Goal: Navigation & Orientation: Find specific page/section

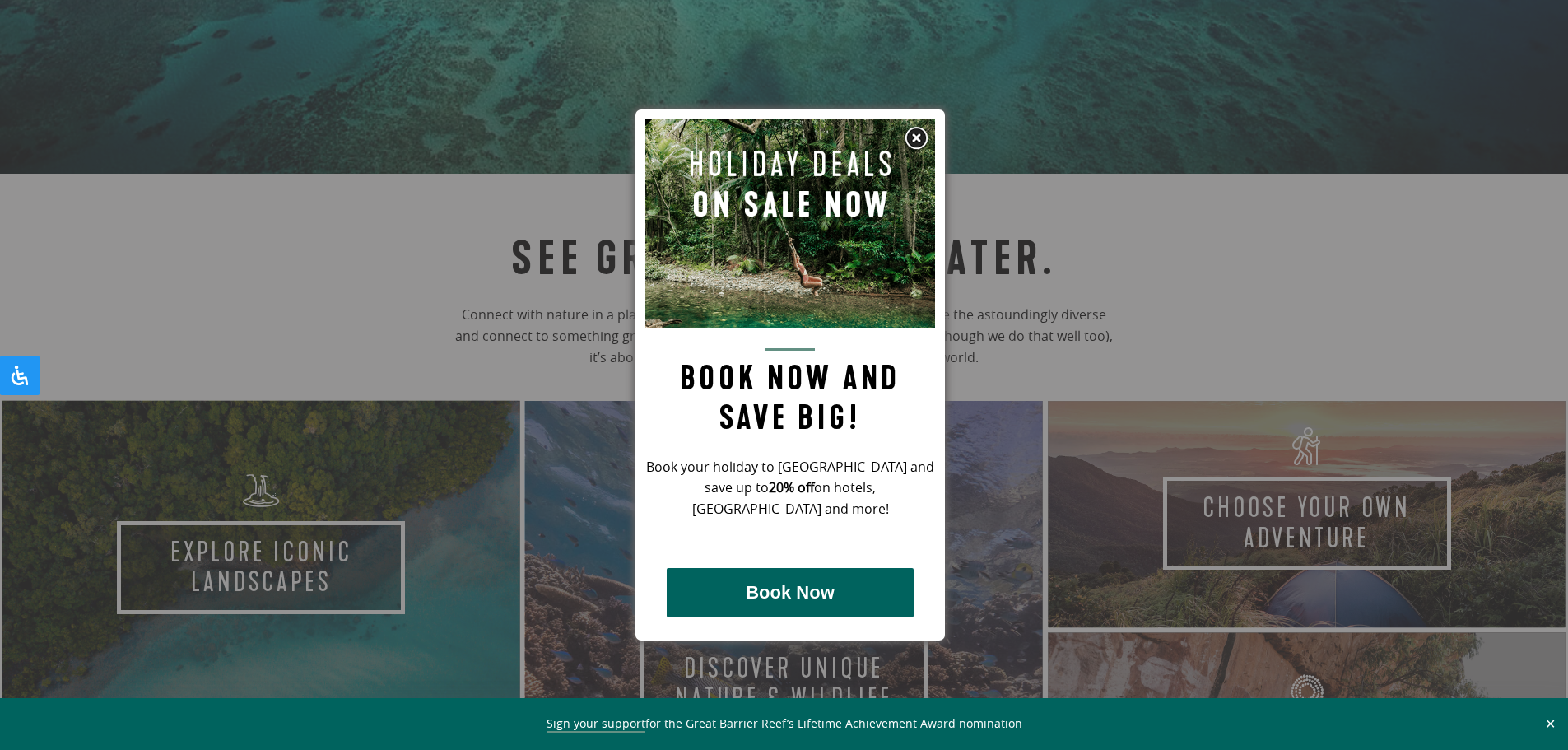
click at [919, 134] on img at bounding box center [915, 138] width 25 height 25
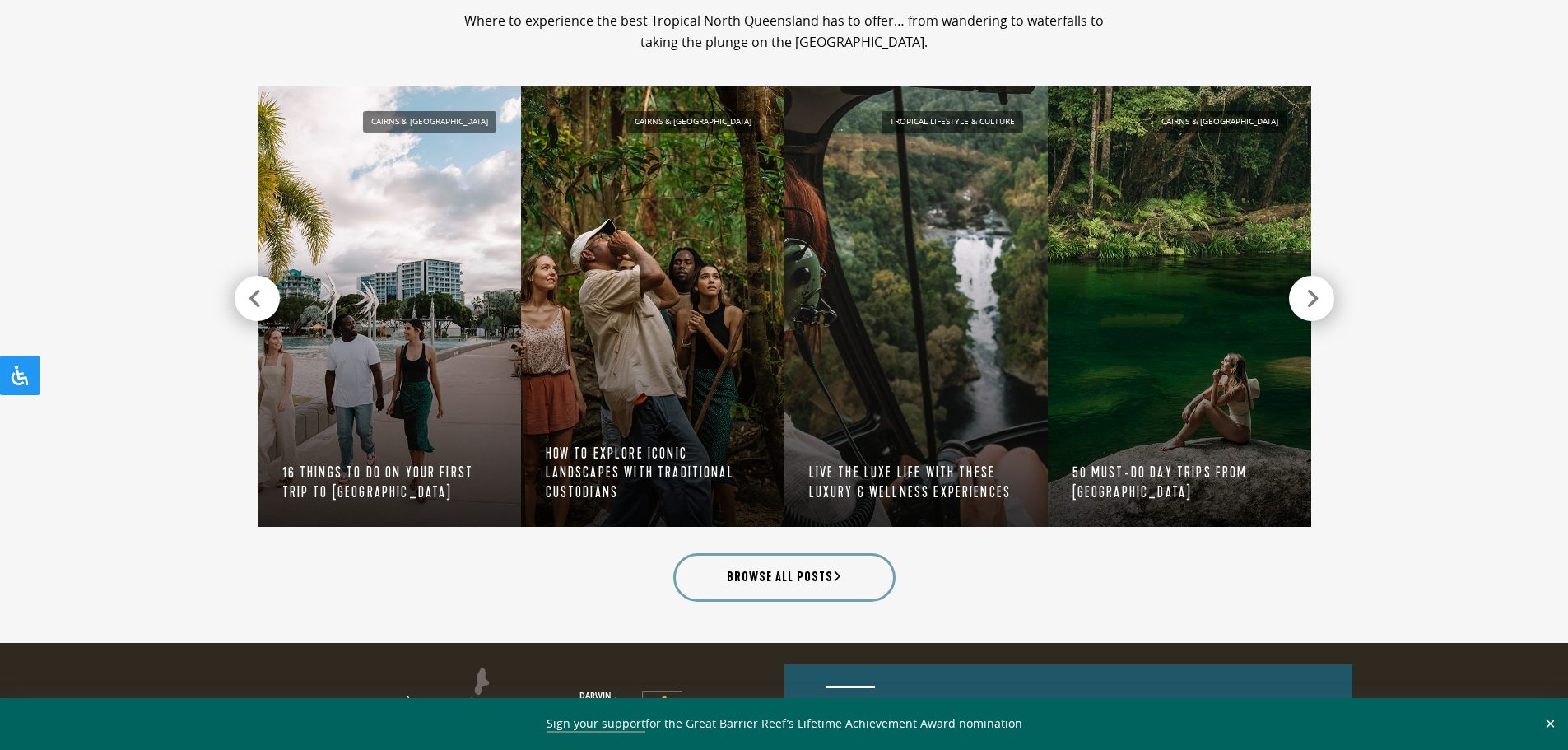
scroll to position [1564, 0]
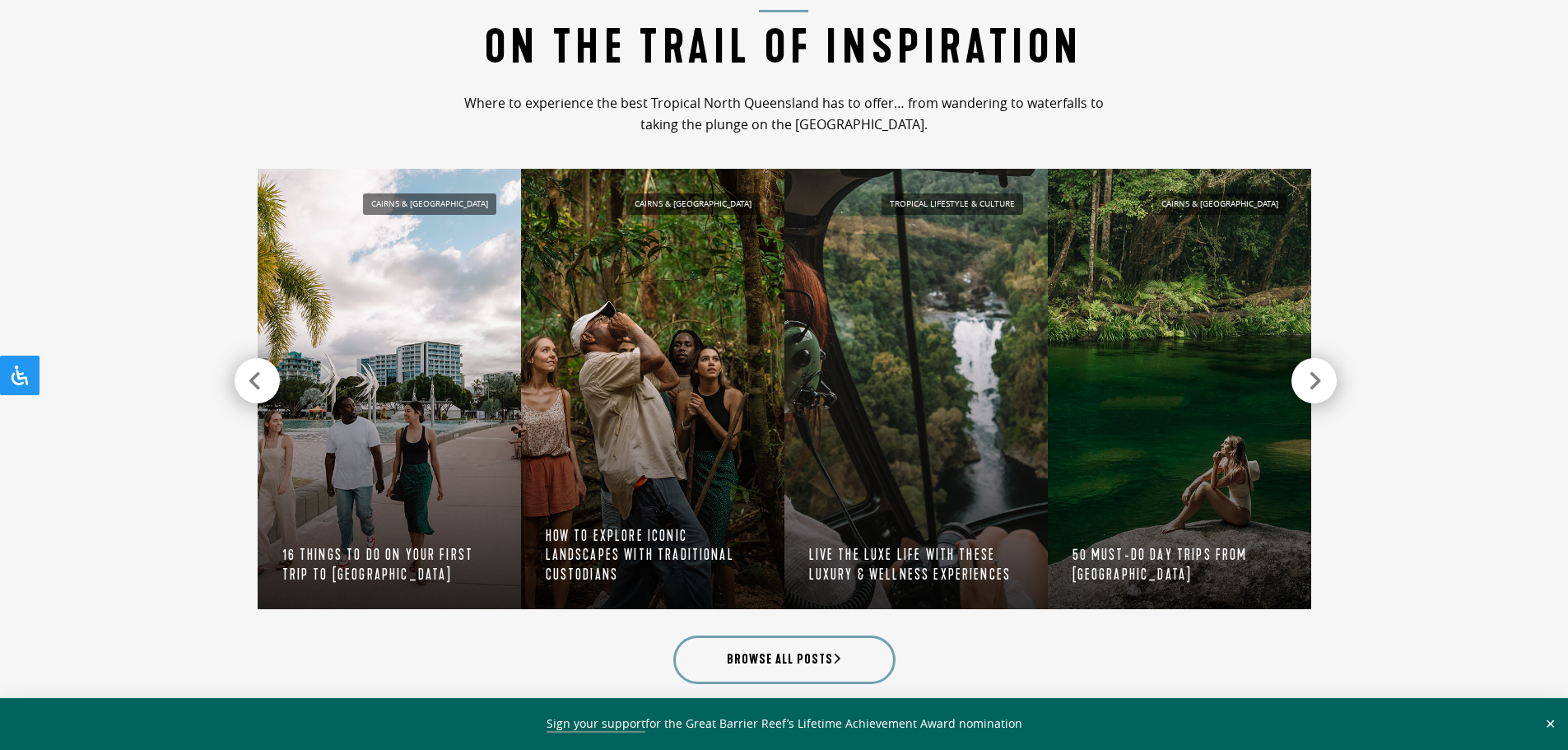
click at [1319, 379] on icon at bounding box center [1315, 381] width 14 height 23
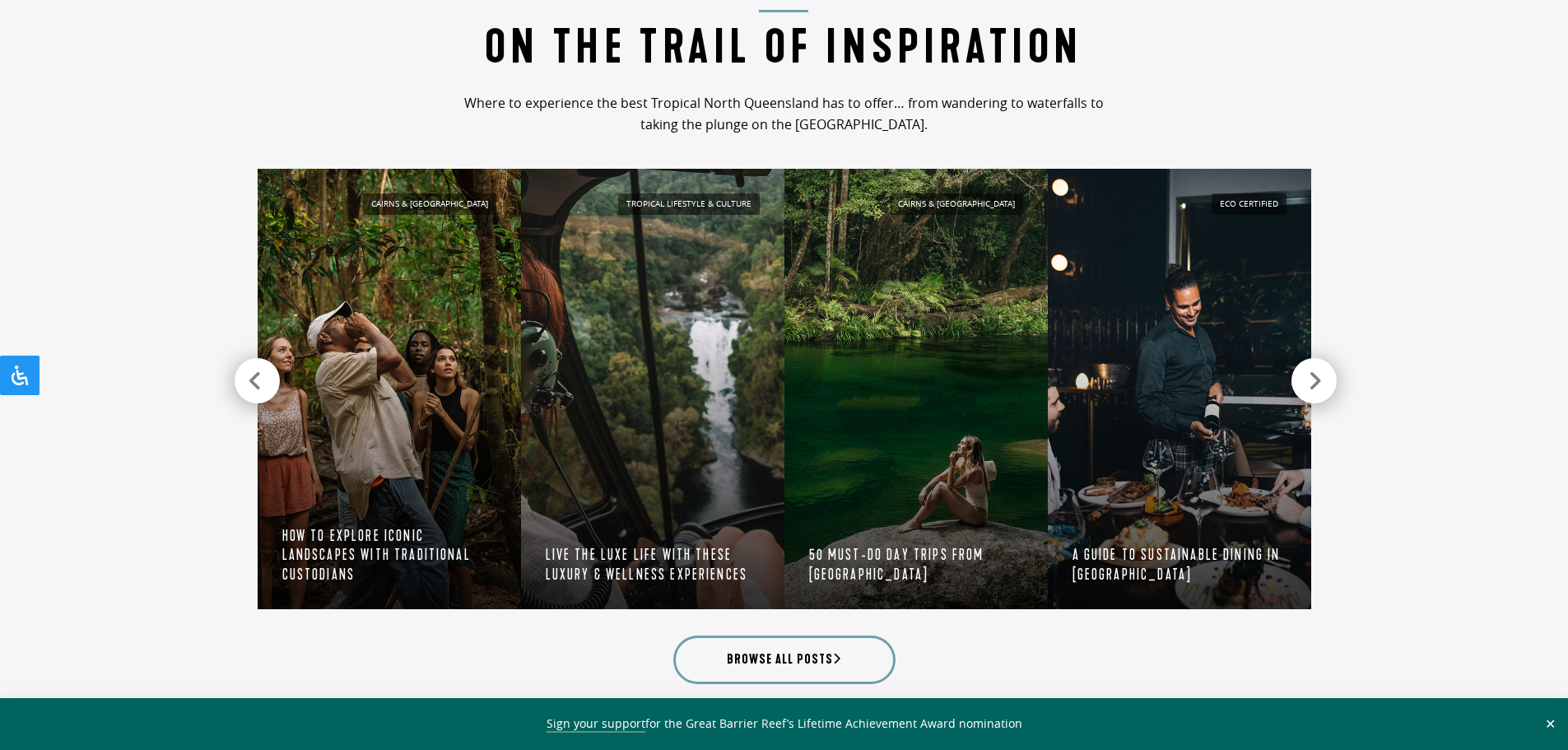
click at [1319, 379] on icon at bounding box center [1315, 381] width 14 height 23
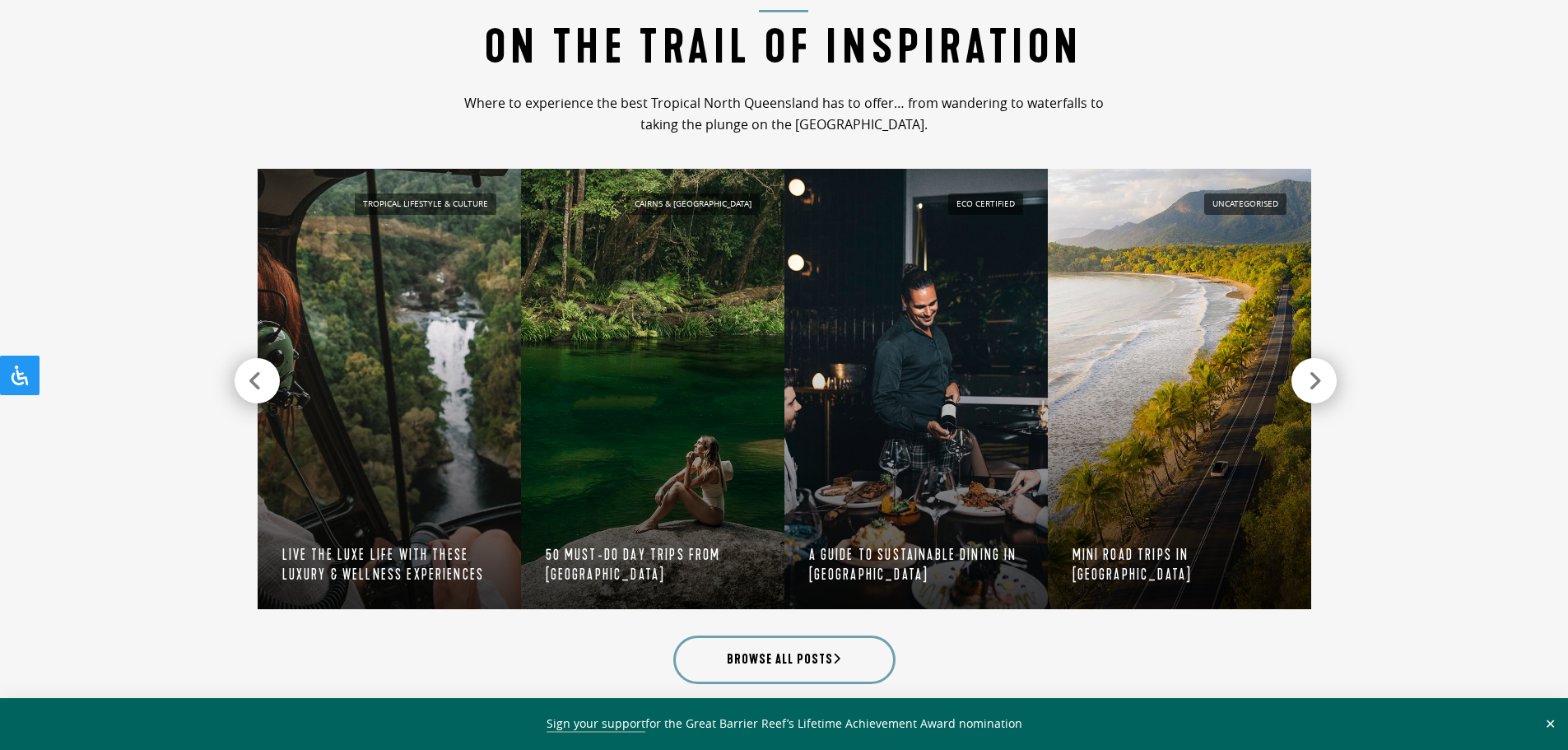
click at [1322, 380] on icon at bounding box center [1315, 381] width 14 height 23
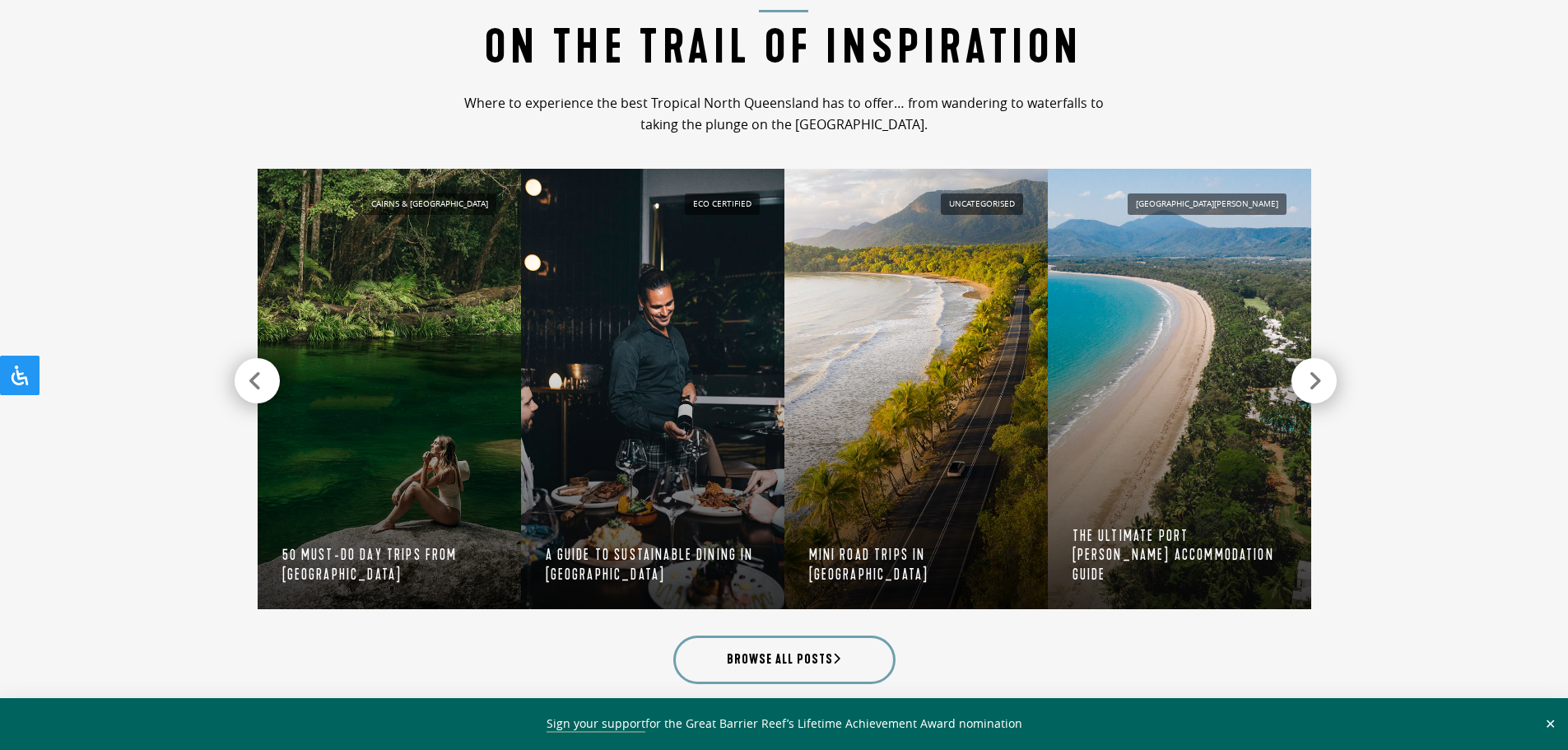
click at [1322, 380] on icon at bounding box center [1315, 381] width 14 height 23
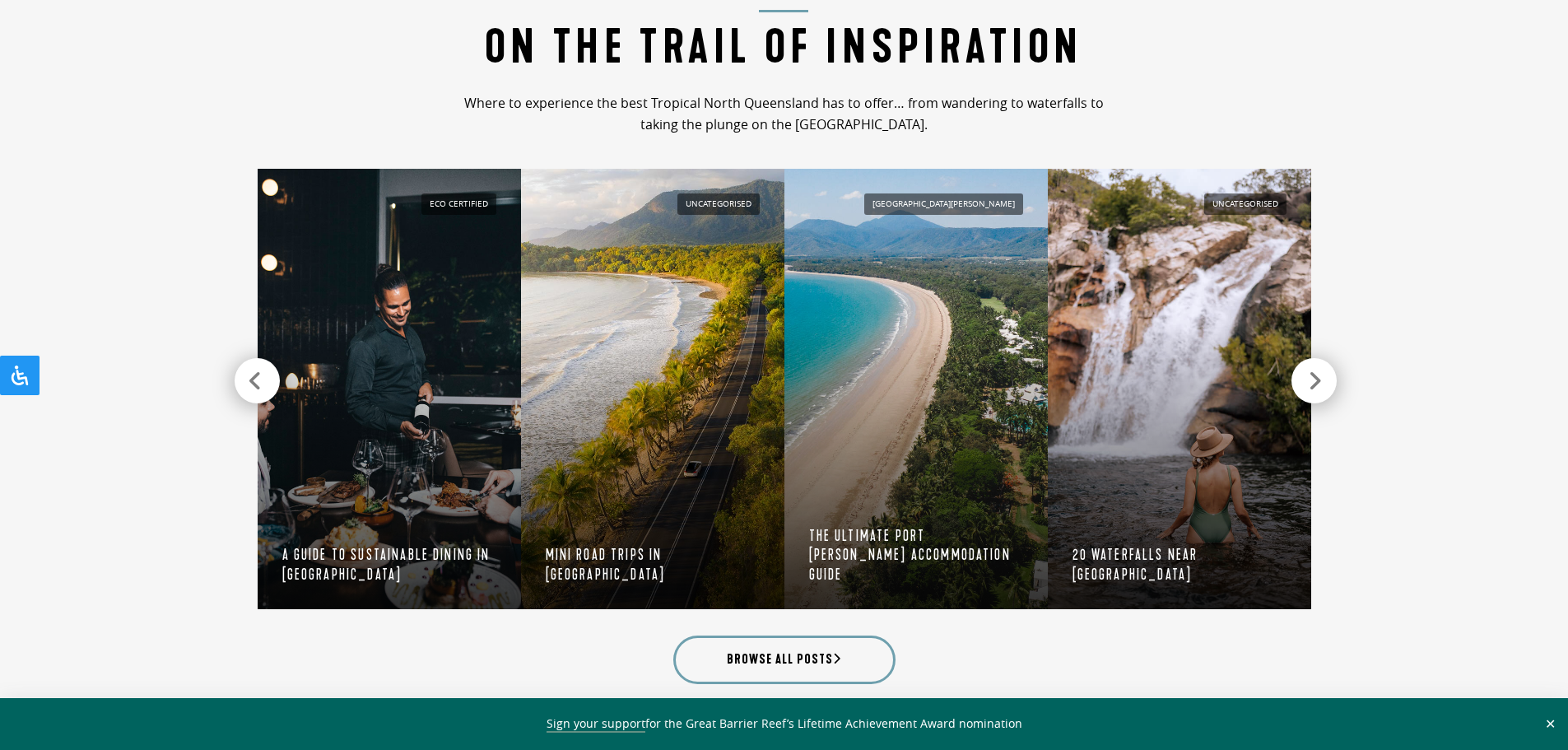
click at [1322, 380] on icon at bounding box center [1315, 381] width 14 height 23
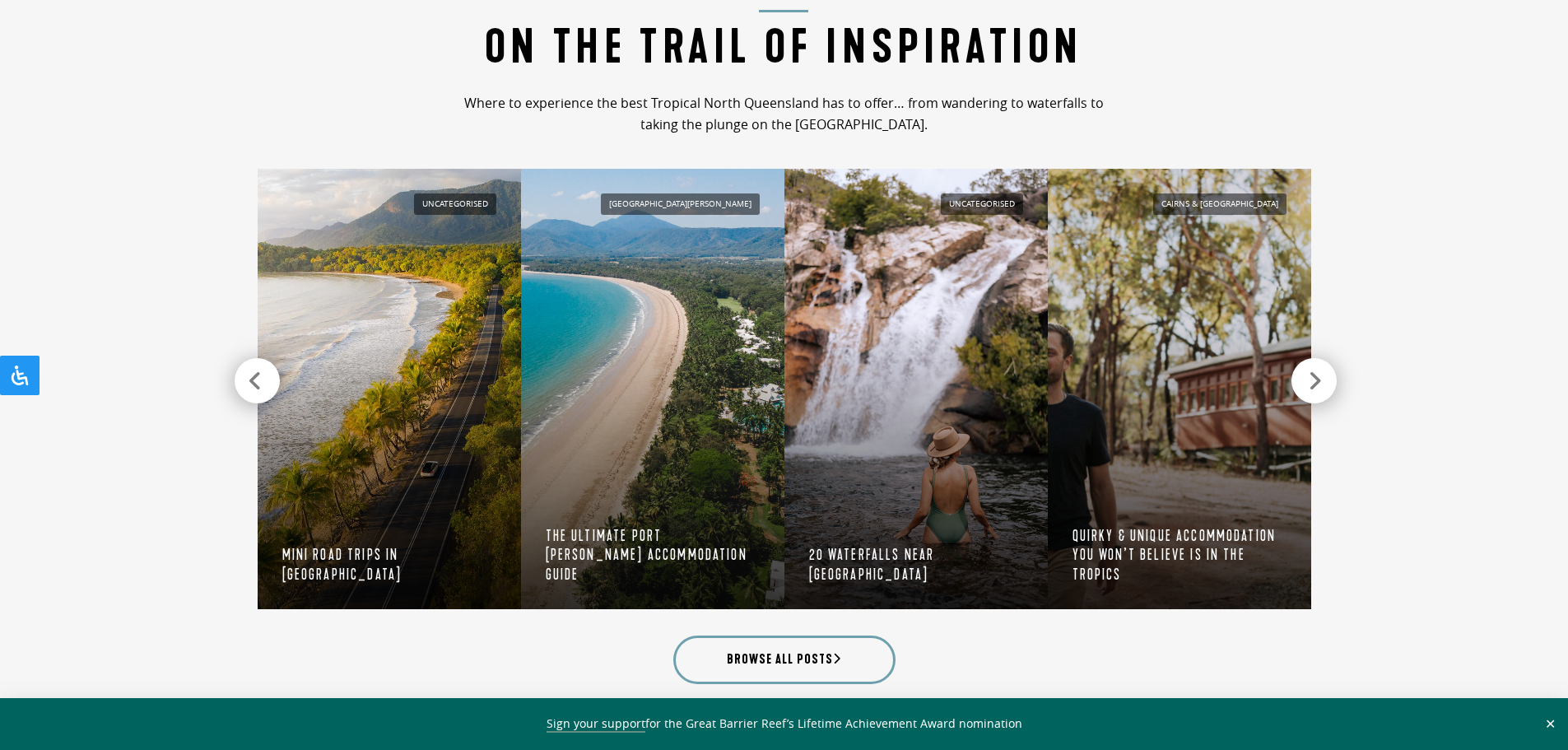
click at [1322, 380] on icon at bounding box center [1315, 381] width 14 height 23
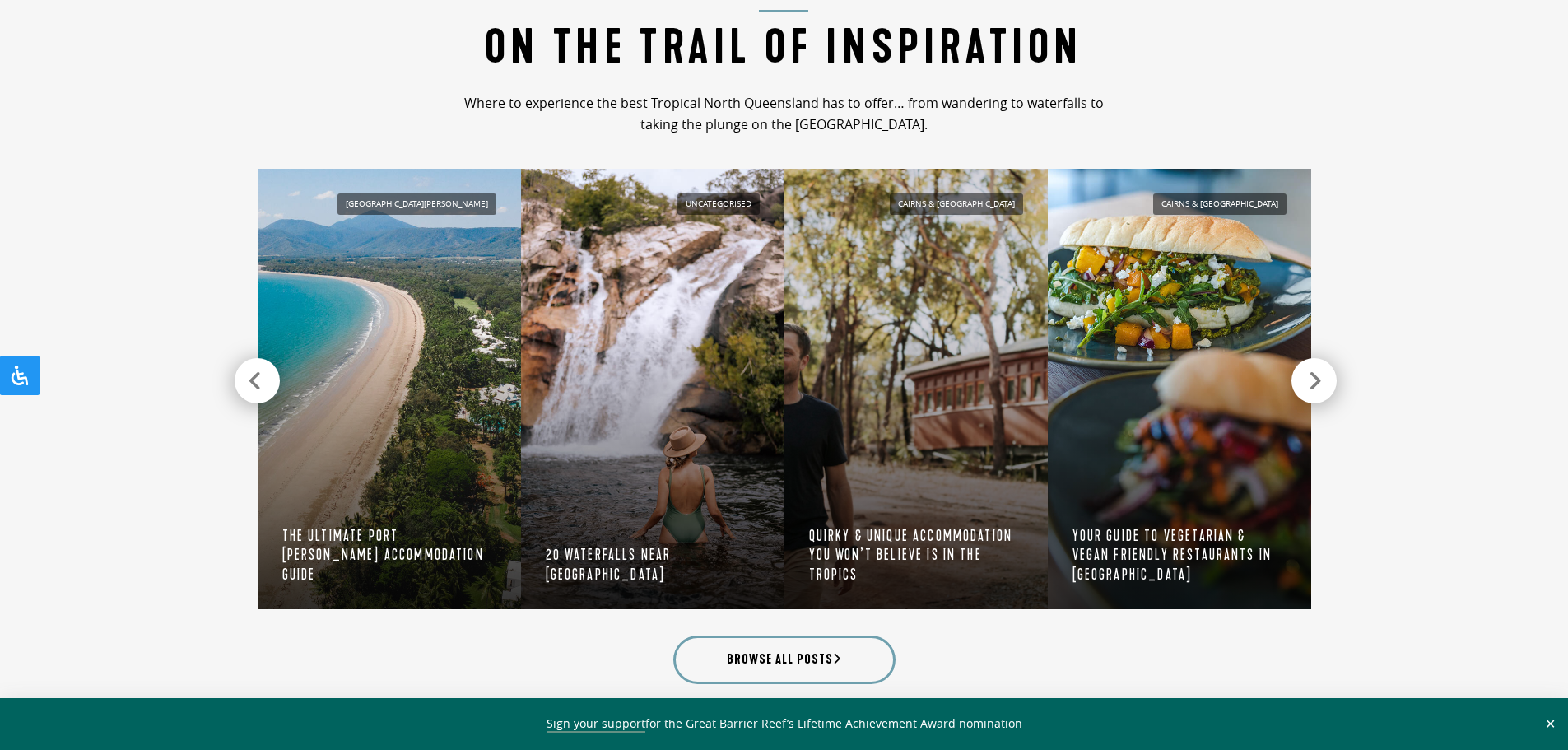
click at [1318, 390] on icon at bounding box center [1315, 381] width 14 height 23
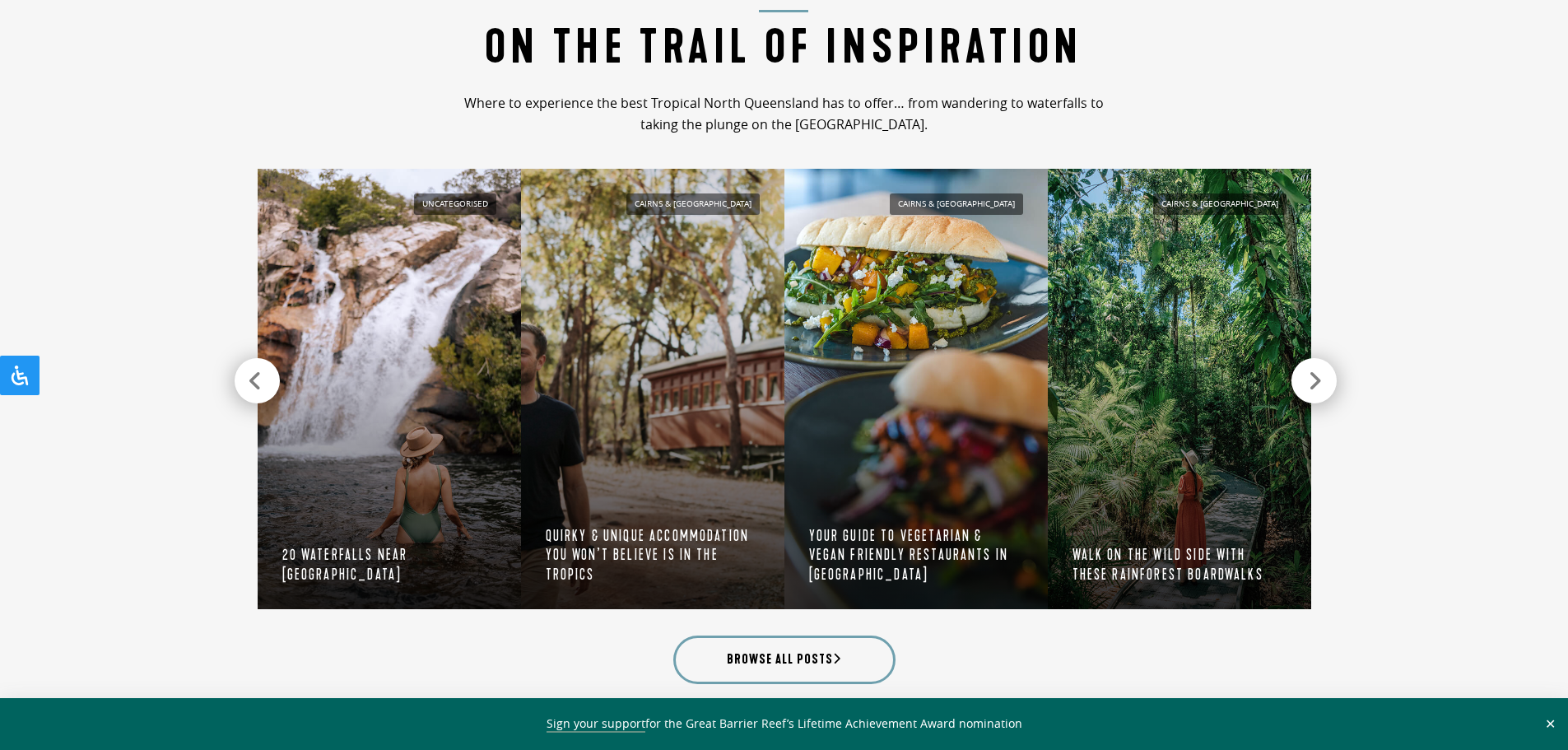
click at [1318, 390] on icon at bounding box center [1315, 381] width 14 height 23
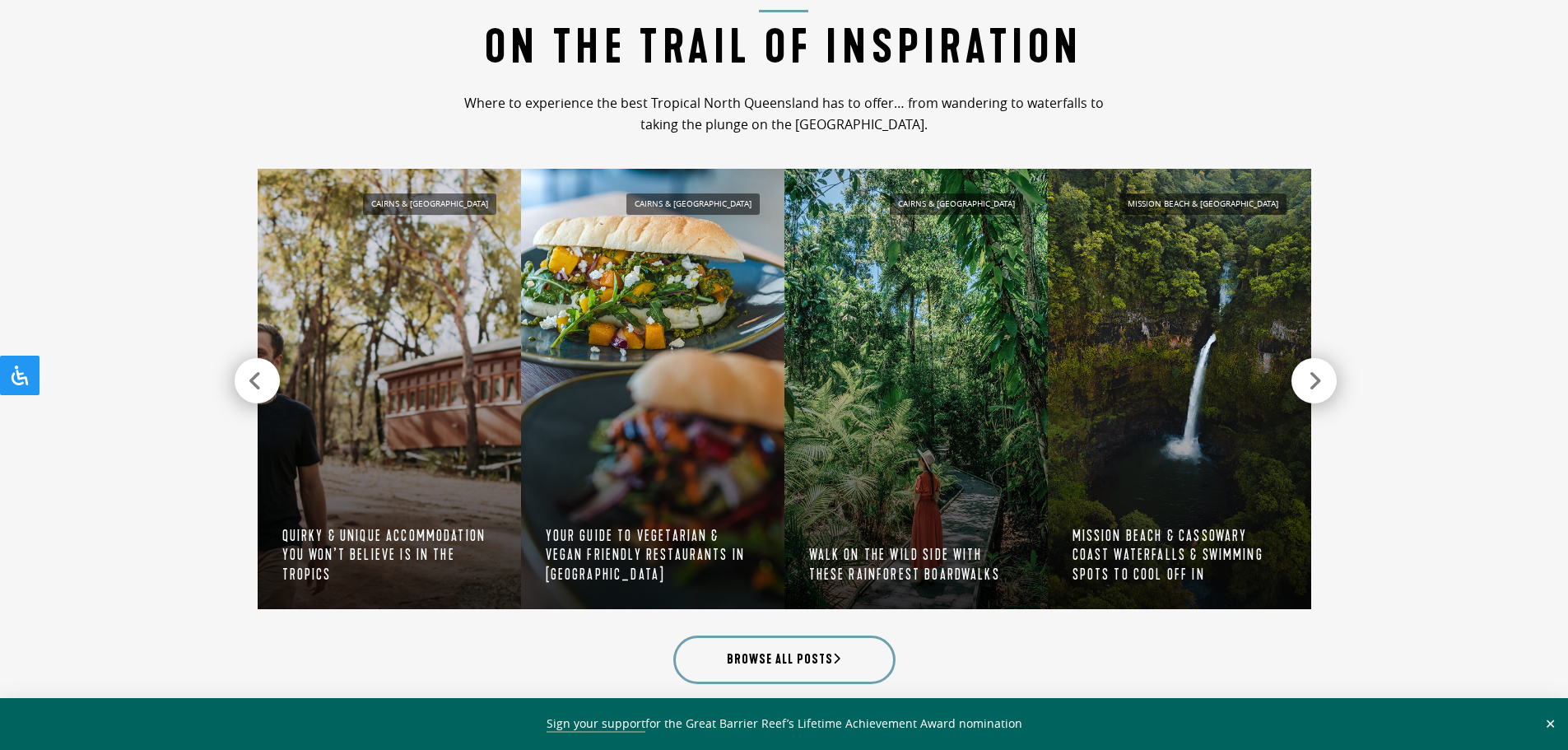
click at [1318, 390] on icon at bounding box center [1315, 381] width 14 height 23
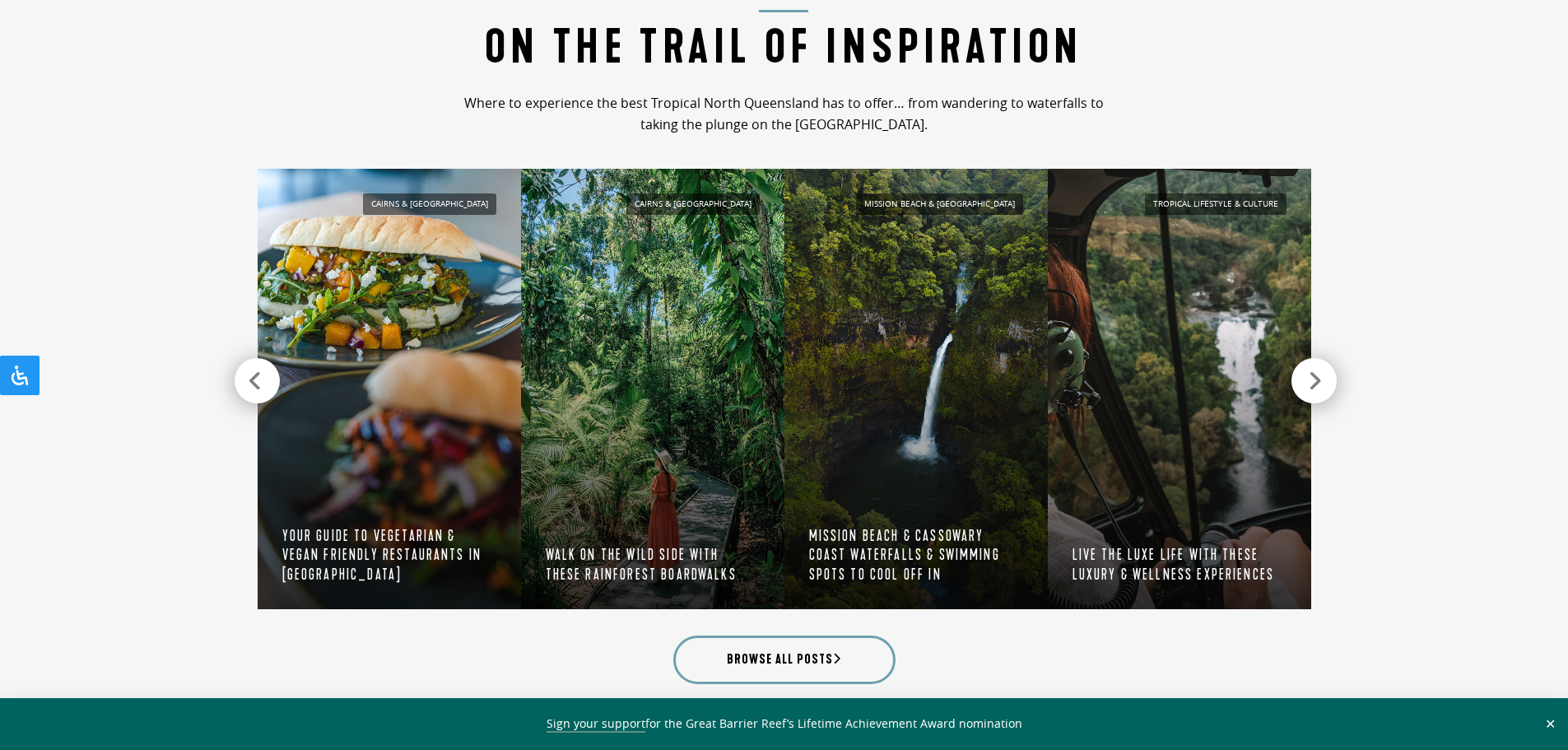
click at [1318, 390] on icon at bounding box center [1315, 381] width 14 height 23
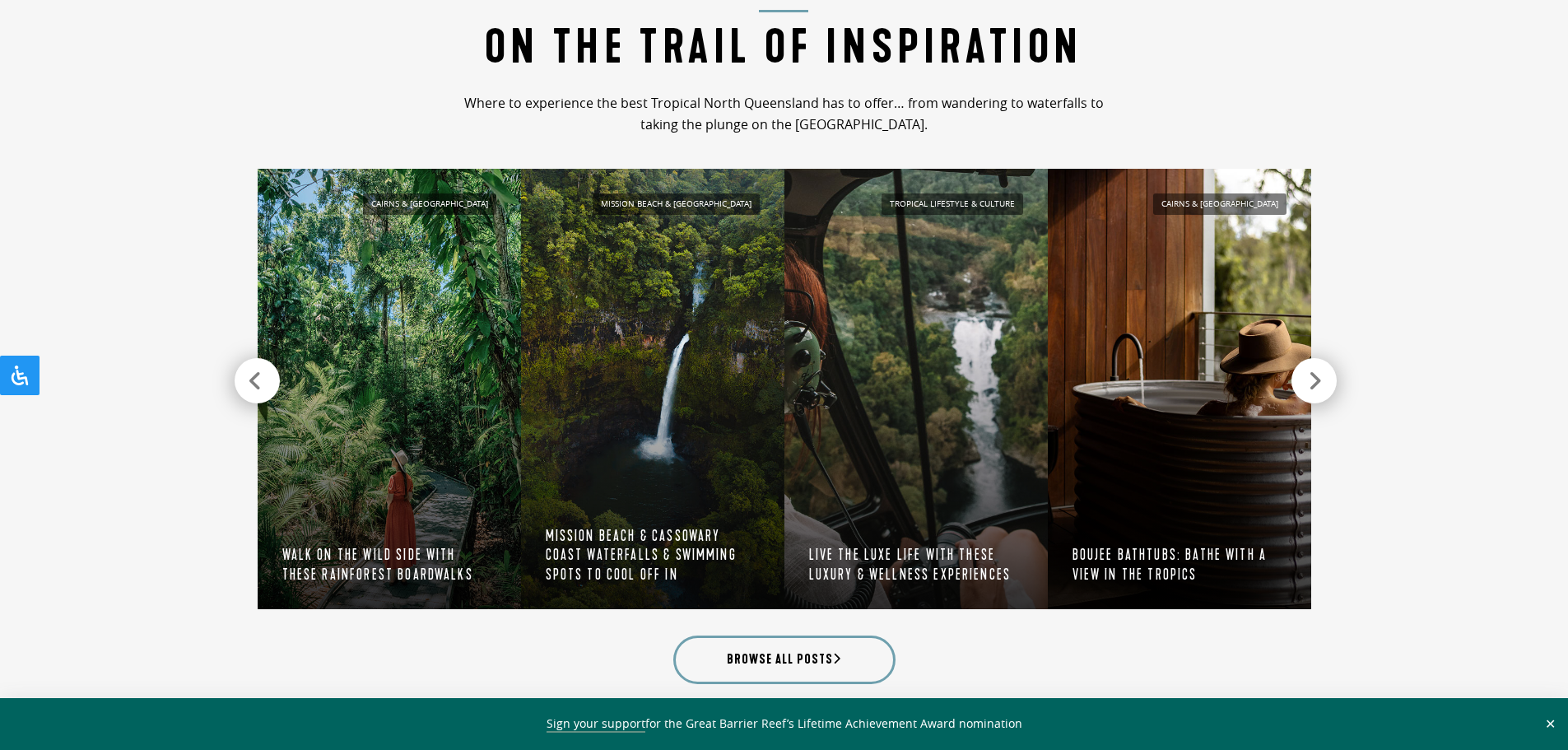
click at [1318, 390] on icon at bounding box center [1315, 381] width 14 height 23
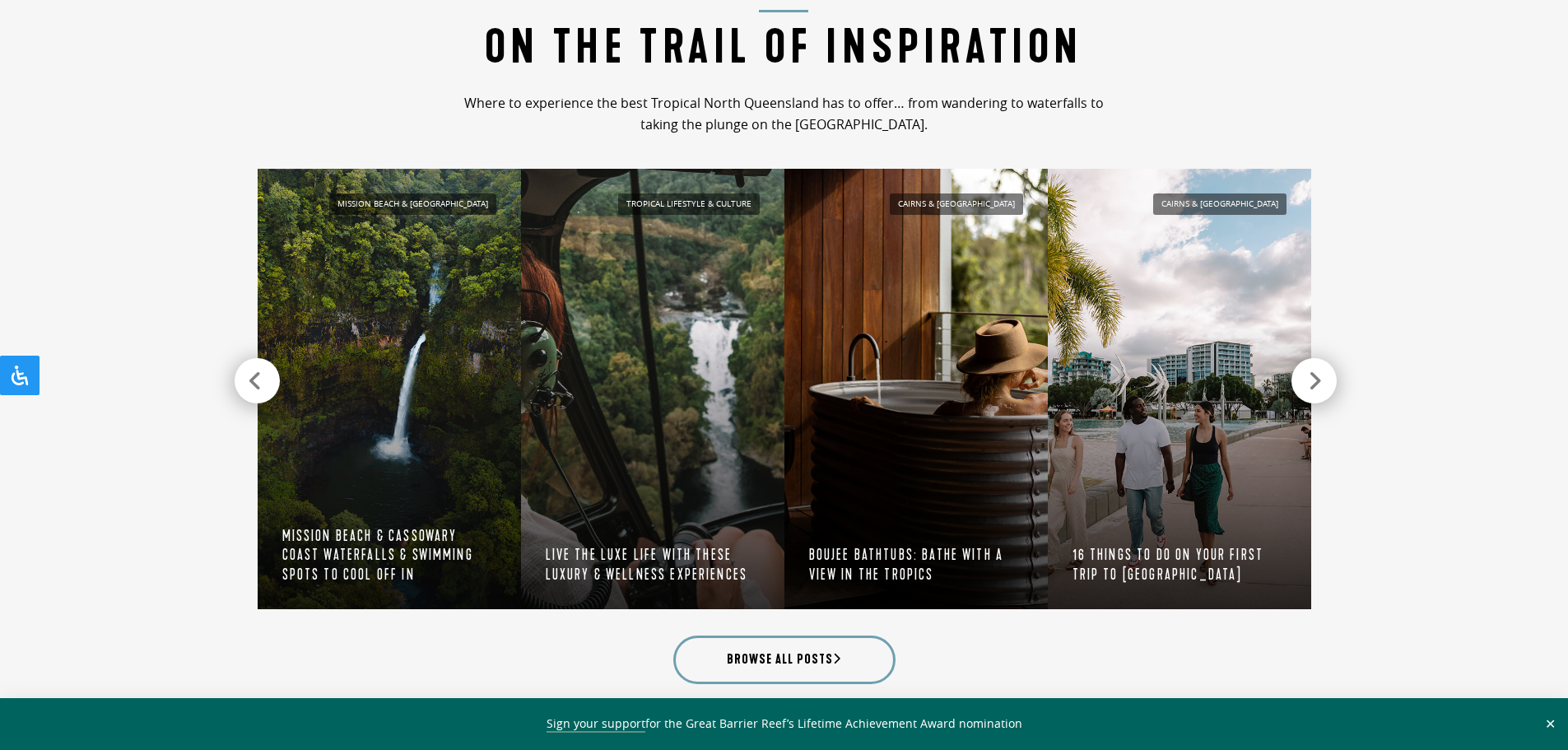
click at [1318, 390] on icon at bounding box center [1315, 381] width 14 height 23
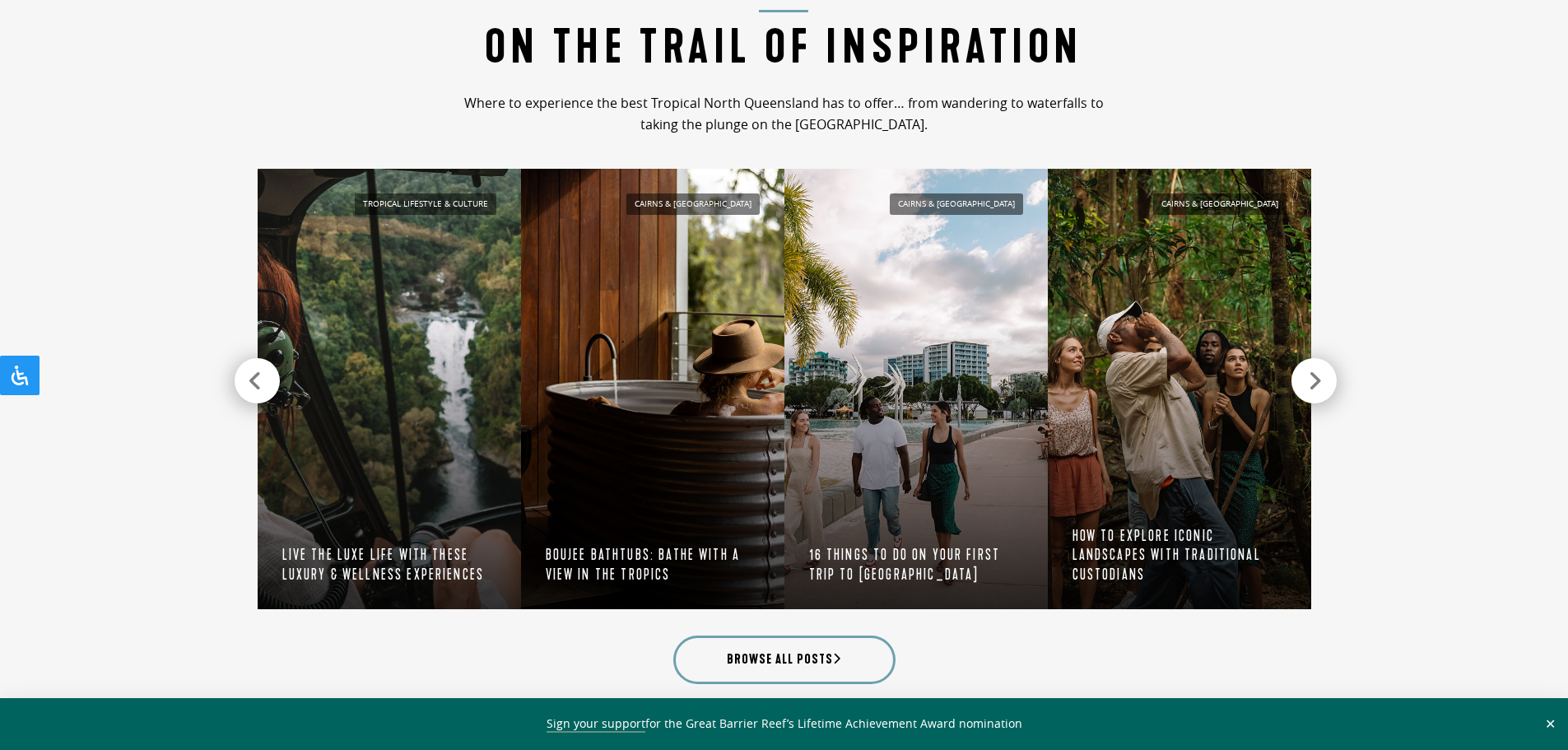
click at [1318, 390] on icon at bounding box center [1315, 381] width 14 height 23
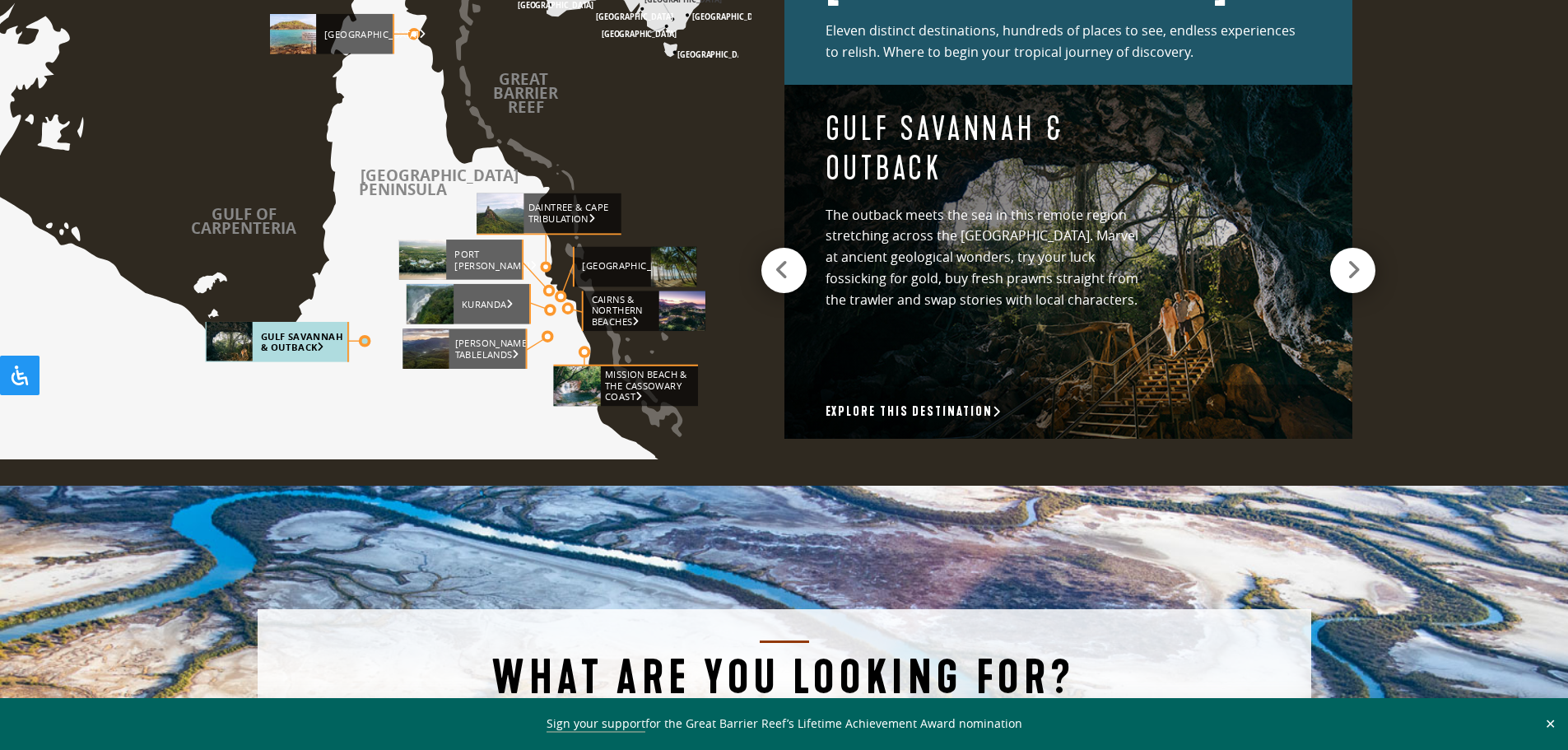
scroll to position [2306, 0]
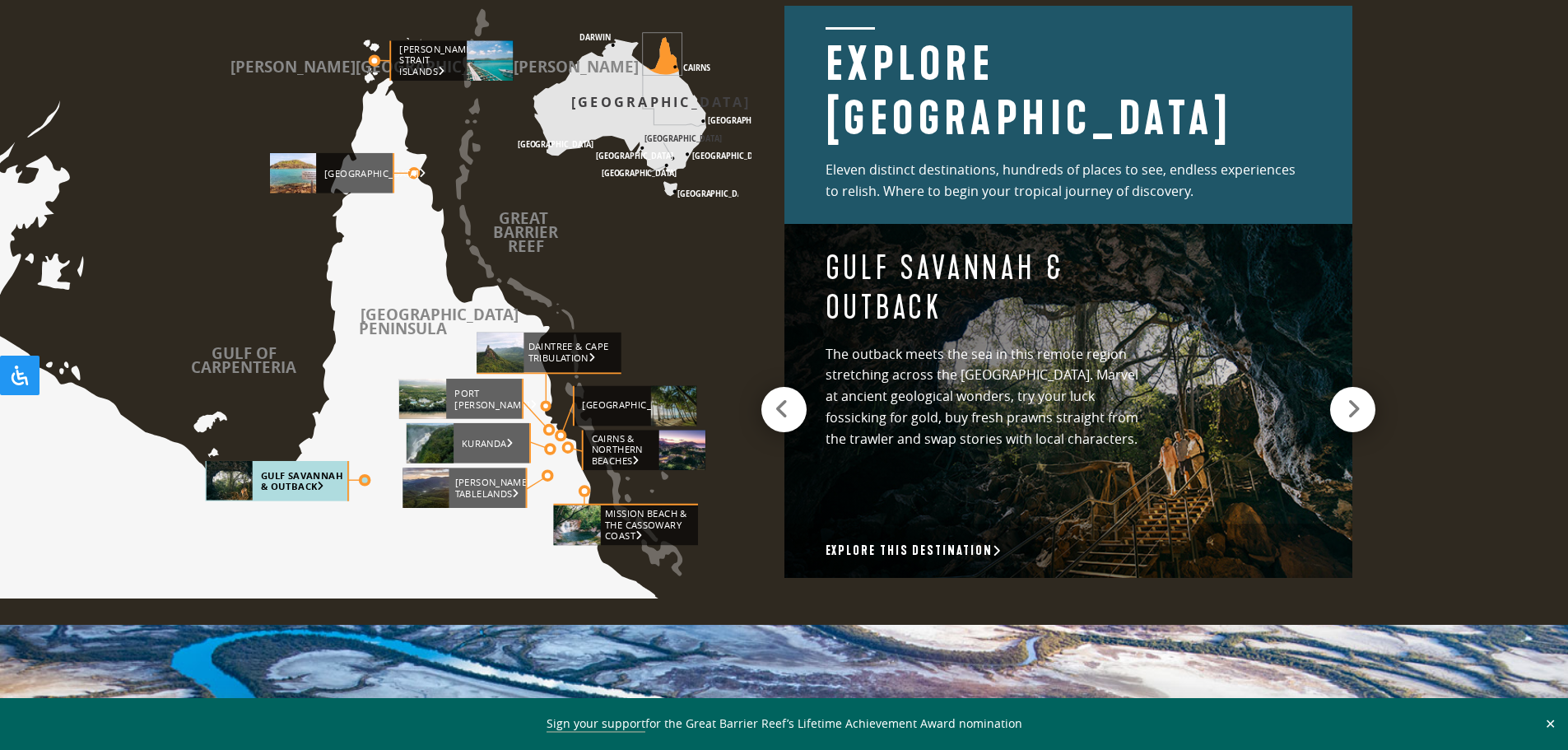
click at [363, 532] on icon at bounding box center [309, 417] width 943 height 677
click at [312, 487] on rect at bounding box center [277, 481] width 144 height 41
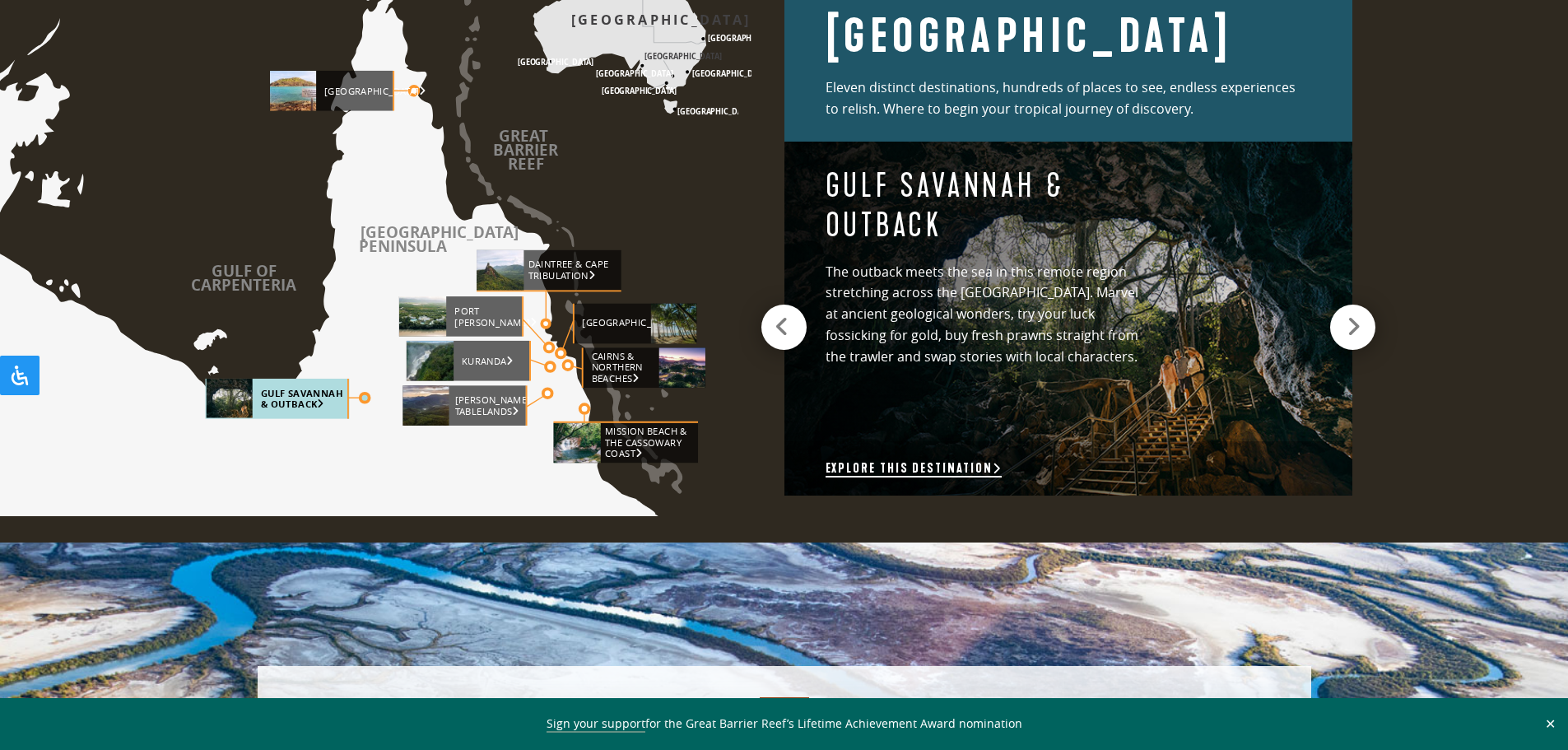
click at [905, 469] on link "Explore this destination" at bounding box center [913, 468] width 177 height 17
